Goal: Check status

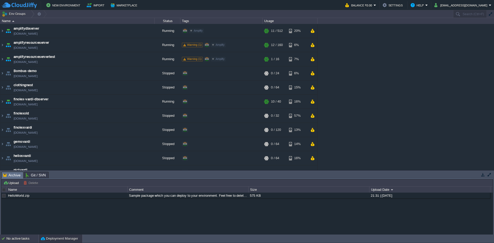
click at [15, 240] on div "No active tasks" at bounding box center [22, 239] width 32 height 8
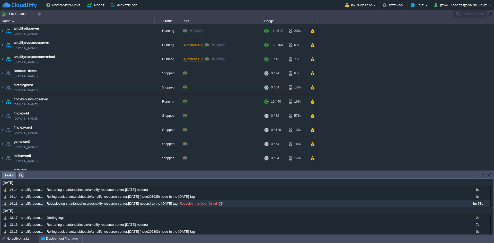
click at [202, 204] on span "Redeploy has been failed" at bounding box center [198, 203] width 38 height 5
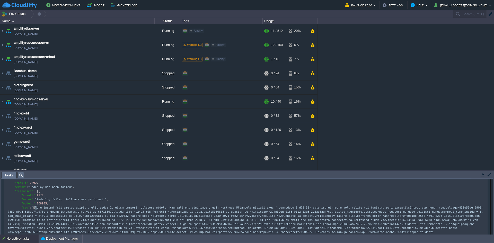
scroll to position [2, 0]
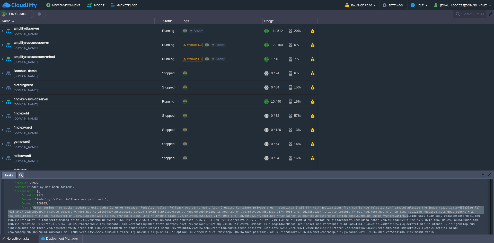
type textarea "-"
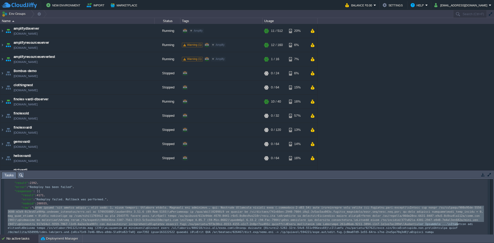
drag, startPoint x: 36, startPoint y: 211, endPoint x: 457, endPoint y: 225, distance: 421.7
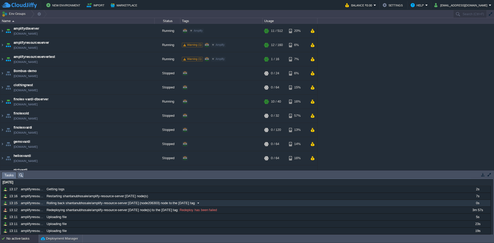
scroll to position [114, 0]
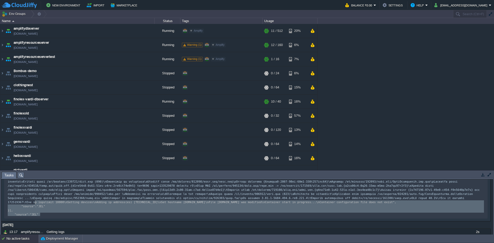
type textarea "-"
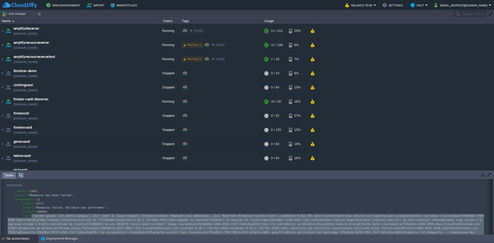
scroll to position [68, 0]
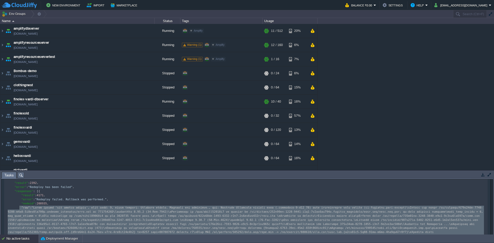
drag, startPoint x: 50, startPoint y: 219, endPoint x: 19, endPoint y: 208, distance: 33.0
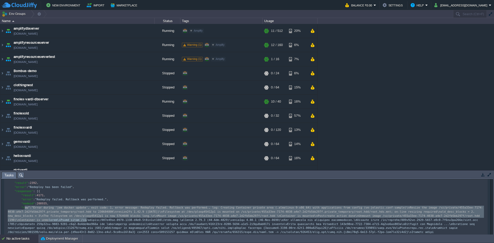
type textarea "aw": "Error during 'jem docker update', exit code: 1, error message: Redeploy f…"
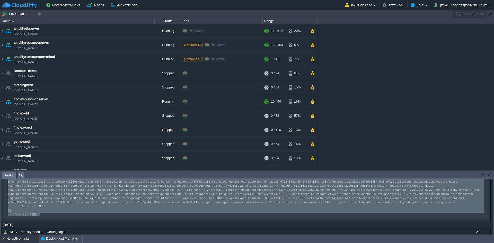
drag, startPoint x: 20, startPoint y: 209, endPoint x: 83, endPoint y: 217, distance: 64.0
type textarea ""raw": "Error during 'jem docker update', exit code: 1, error message: Redeploy…"
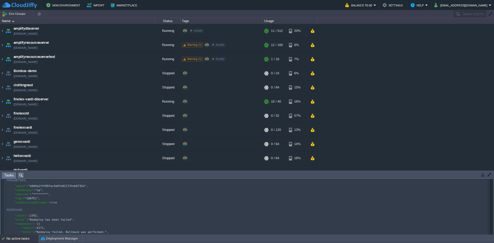
scroll to position [0, 0]
